Goal: Information Seeking & Learning: Learn about a topic

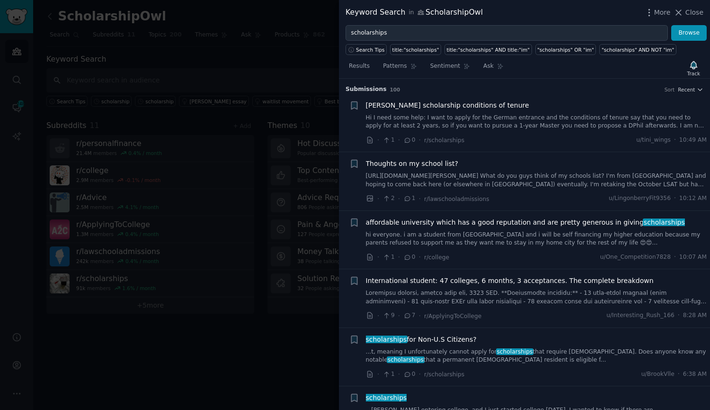
scroll to position [2821, 0]
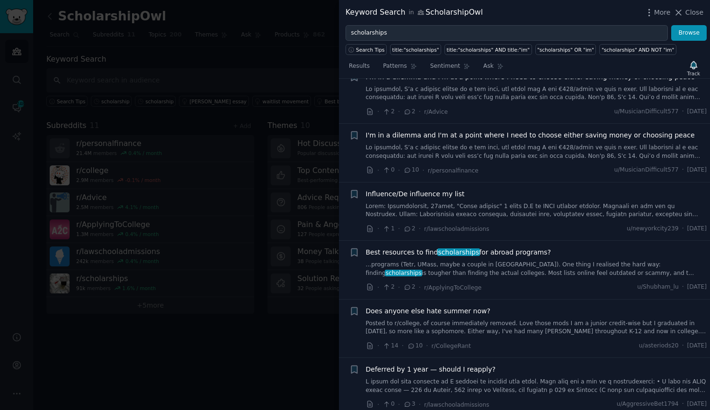
drag, startPoint x: 229, startPoint y: 311, endPoint x: 91, endPoint y: 75, distance: 272.8
click at [229, 311] on div at bounding box center [355, 205] width 710 height 410
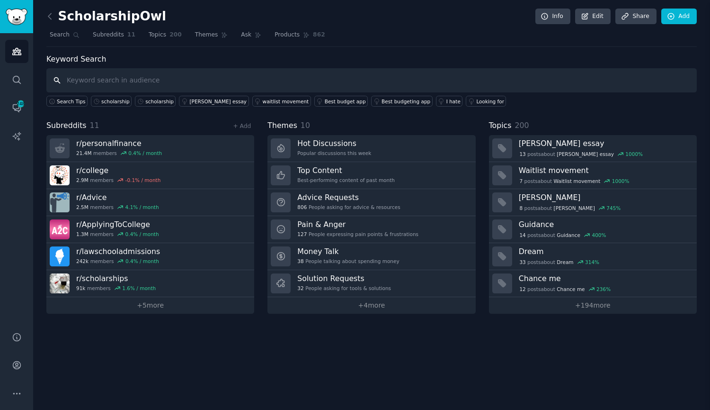
click at [85, 79] on input "text" at bounding box center [371, 80] width 651 height 24
click at [49, 10] on link at bounding box center [52, 16] width 12 height 15
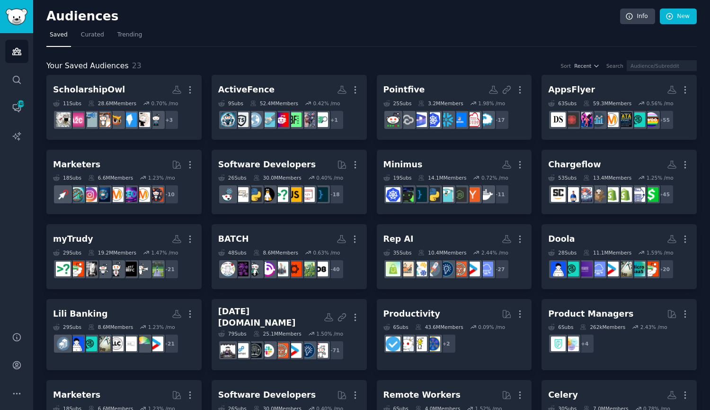
click at [409, 160] on div "Minimus" at bounding box center [403, 165] width 39 height 12
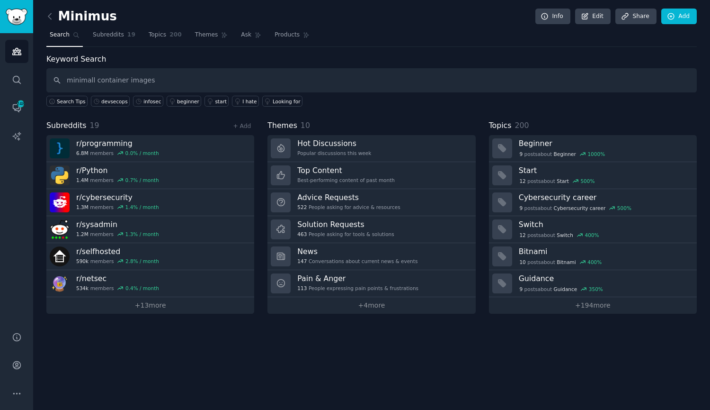
type input "minimall container images"
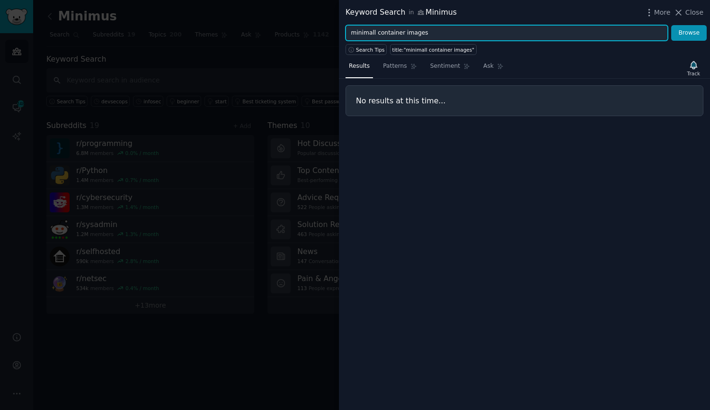
click at [390, 34] on input "minimall container images" at bounding box center [507, 33] width 323 height 16
click at [362, 30] on input "minimall container images" at bounding box center [507, 33] width 323 height 16
type input "secure container images"
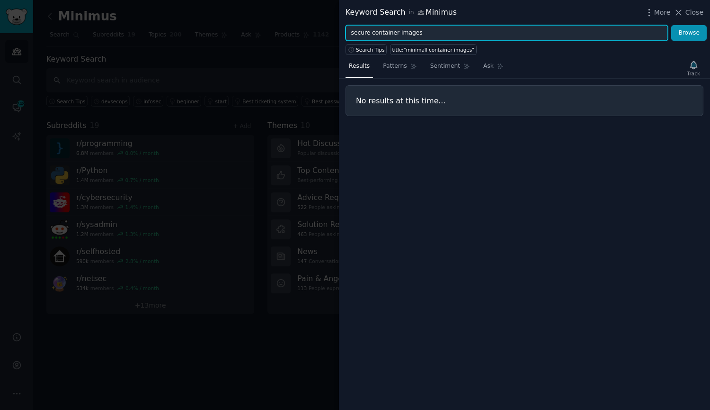
click at [672, 25] on button "Browse" at bounding box center [690, 33] width 36 height 16
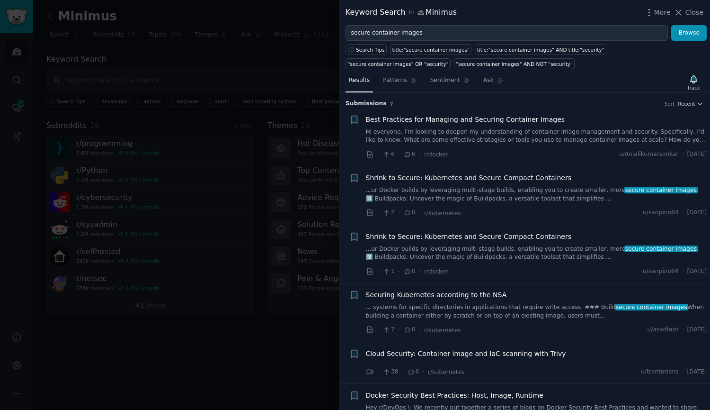
click at [486, 200] on link "...ur Docker builds by leveraging multi-stage builds, enabling you to create sm…" at bounding box center [537, 194] width 342 height 17
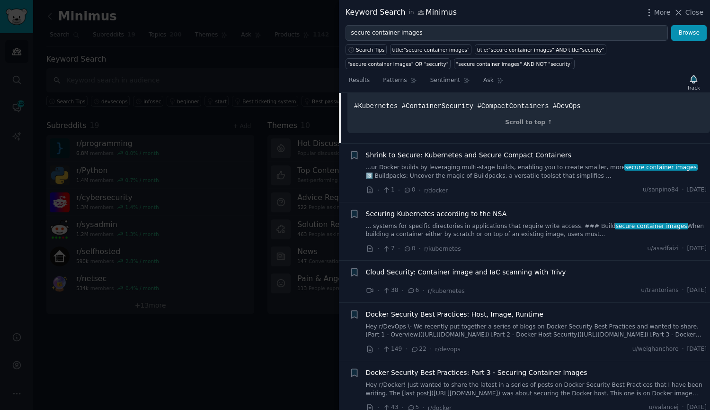
scroll to position [499, 0]
